Goal: Task Accomplishment & Management: Use online tool/utility

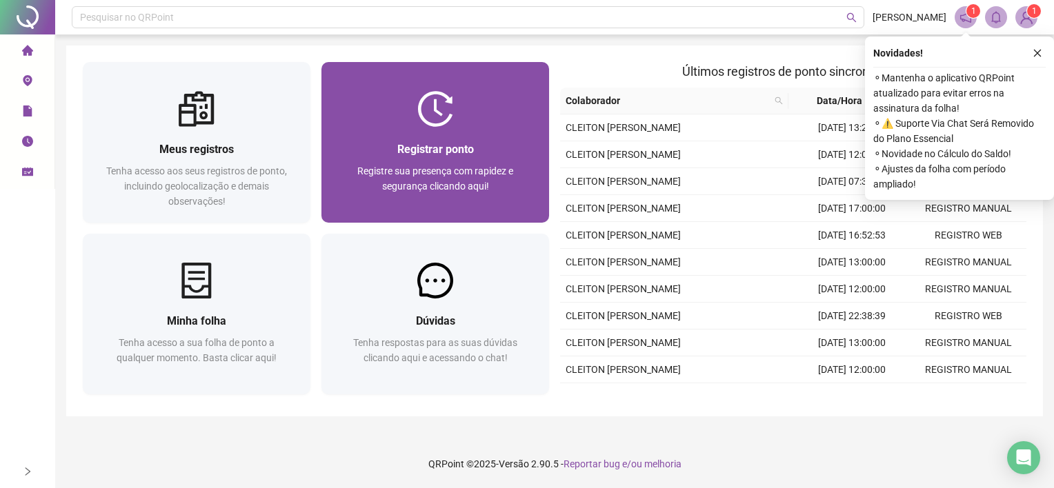
click at [469, 122] on div at bounding box center [435, 109] width 228 height 36
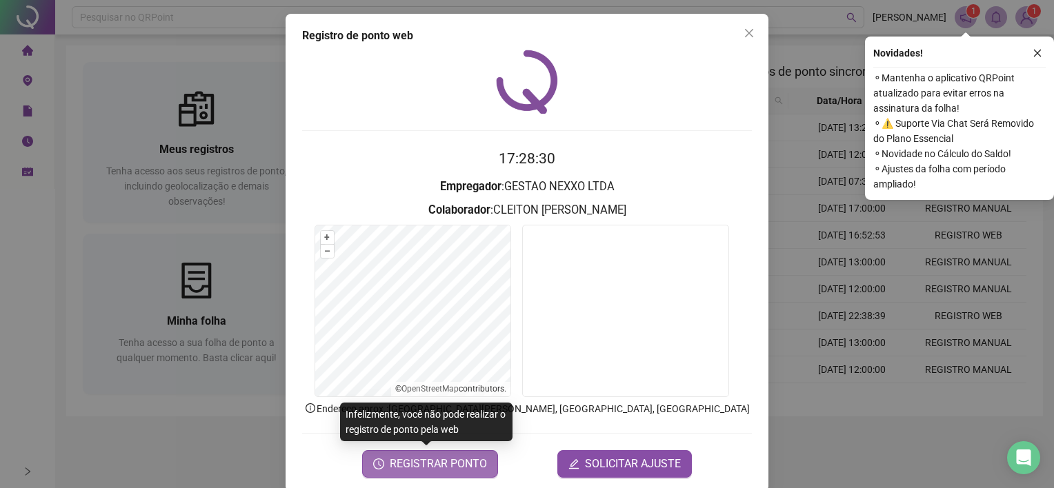
click at [426, 464] on span "REGISTRAR PONTO" at bounding box center [438, 464] width 97 height 17
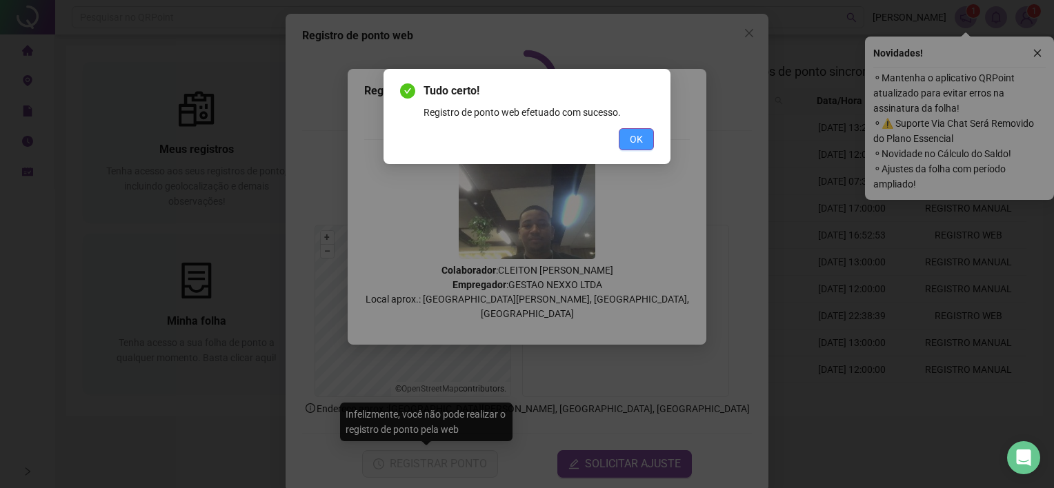
click at [639, 132] on span "OK" at bounding box center [636, 139] width 13 height 15
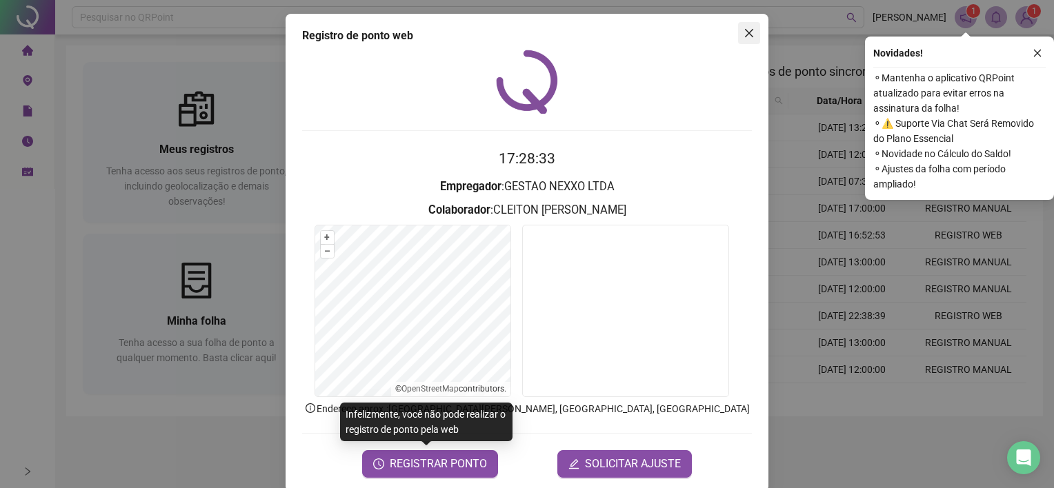
click at [738, 36] on span "Close" at bounding box center [749, 33] width 22 height 11
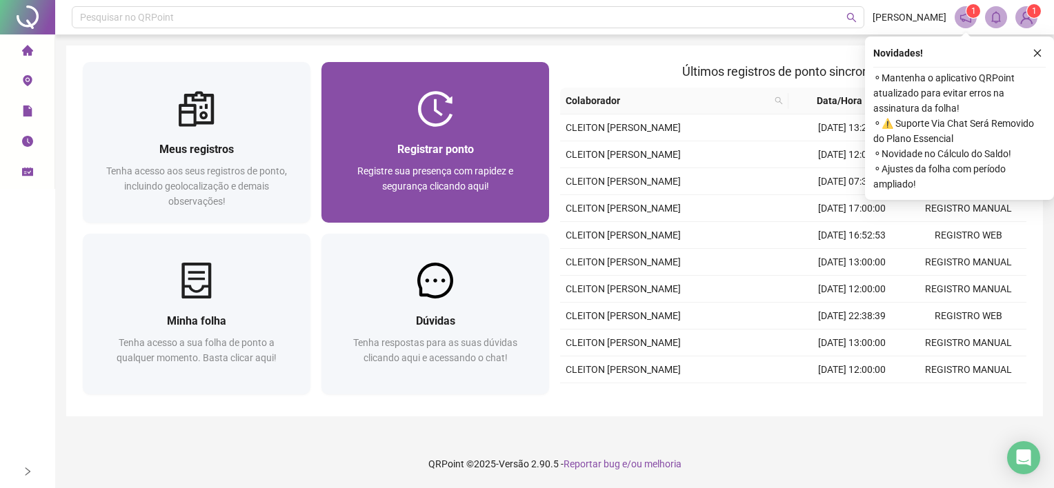
click at [436, 208] on div "Registre sua presença com rapidez e segurança clicando aqui!" at bounding box center [435, 186] width 195 height 46
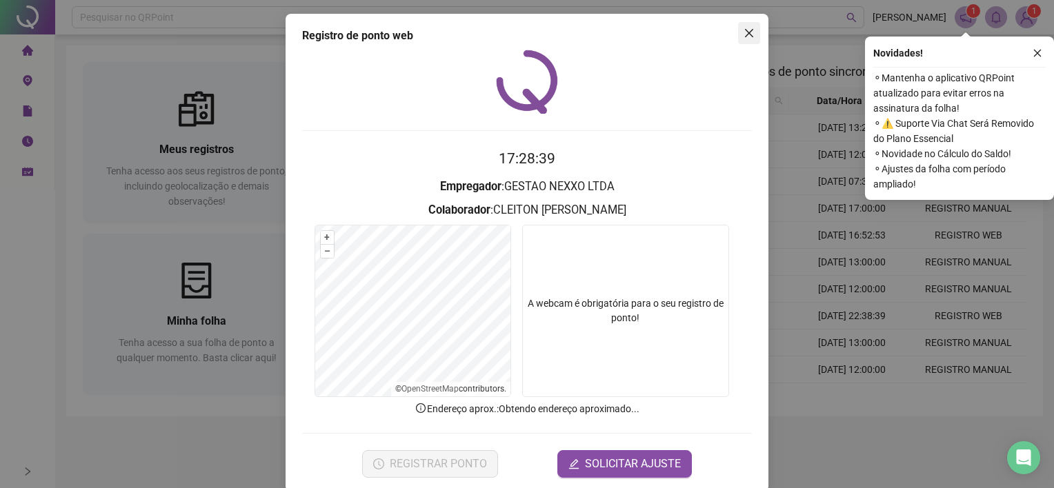
click at [744, 34] on icon "close" at bounding box center [749, 33] width 11 height 11
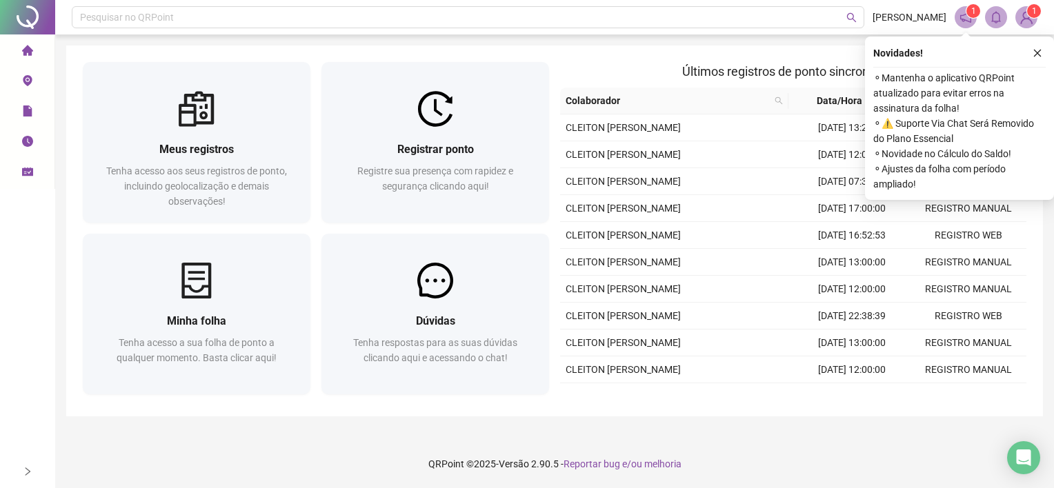
click at [1035, 54] on icon "close" at bounding box center [1038, 53] width 10 height 10
click at [1038, 52] on icon "close" at bounding box center [1038, 54] width 8 height 8
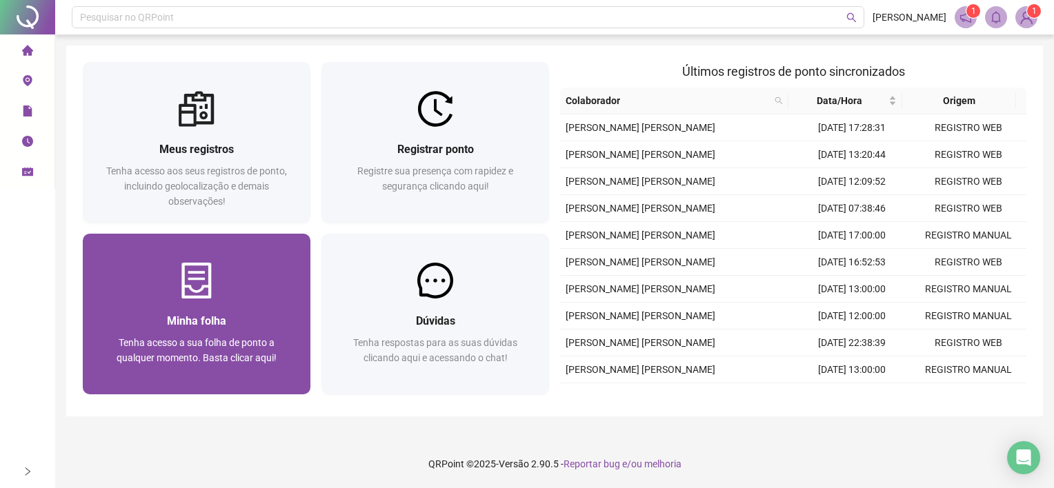
click at [218, 331] on div "Minha folha Tenha acesso a sua folha de ponto a qualquer momento. Basta clicar …" at bounding box center [196, 346] width 195 height 68
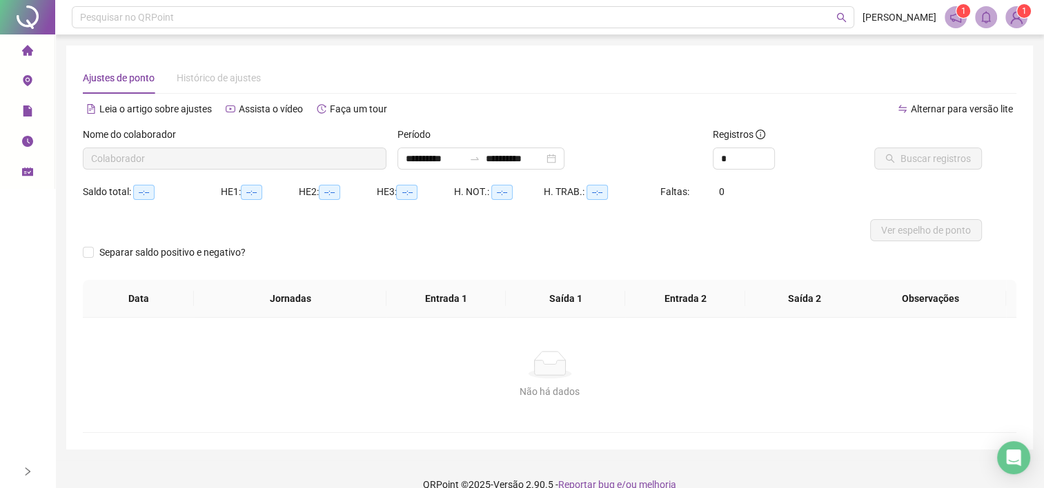
type input "**********"
click at [968, 232] on span "Ver espelho de ponto" at bounding box center [926, 230] width 90 height 15
